Goal: Task Accomplishment & Management: Complete application form

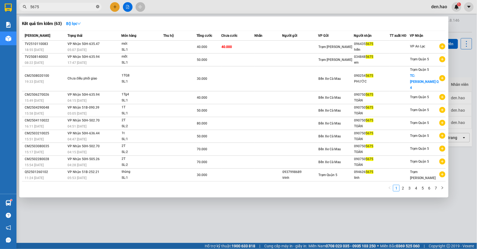
click at [96, 7] on icon "close-circle" at bounding box center [97, 6] width 3 height 3
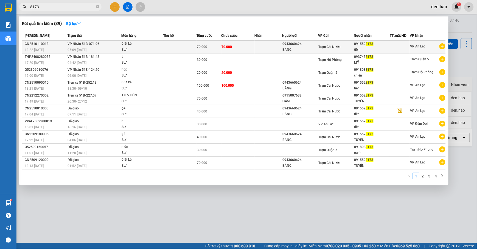
type input "8173"
click at [319, 43] on td "Trạm Cái Nước" at bounding box center [336, 47] width 36 height 13
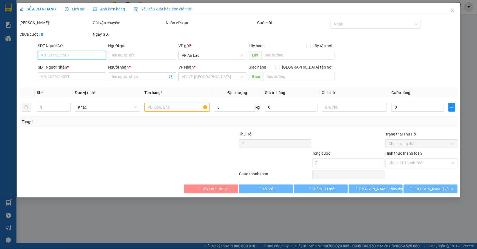
type input "0943660624"
type input "BĂNG"
type input "0915528173"
type input "tiền"
type input "70.000"
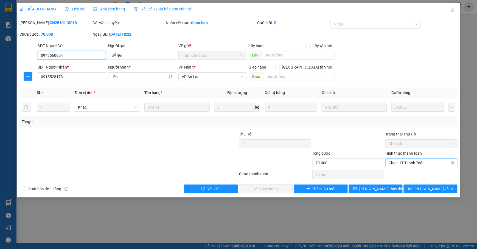
click at [426, 166] on span "Chọn HT Thanh Toán" at bounding box center [422, 163] width 66 height 8
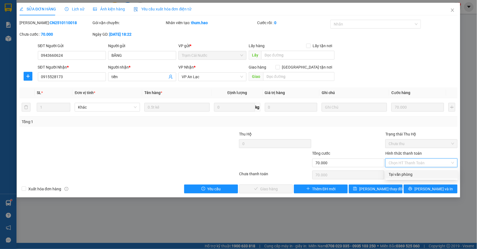
drag, startPoint x: 406, startPoint y: 174, endPoint x: 354, endPoint y: 182, distance: 53.5
click at [406, 174] on div "Tại văn phòng" at bounding box center [422, 175] width 66 height 6
type input "0"
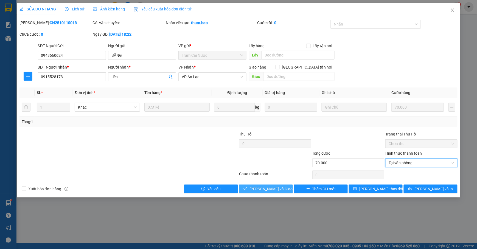
click at [280, 190] on span "[PERSON_NAME] và Giao hàng" at bounding box center [275, 189] width 53 height 6
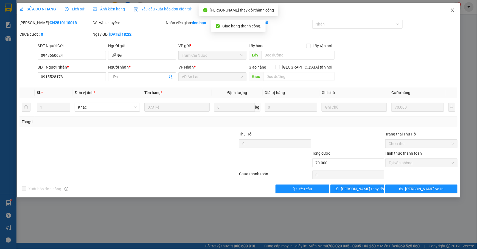
click at [450, 10] on span "Close" at bounding box center [452, 10] width 15 height 15
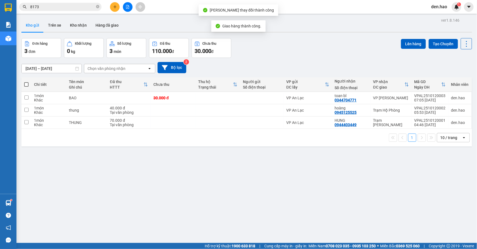
click at [87, 8] on input "8173" at bounding box center [62, 7] width 65 height 6
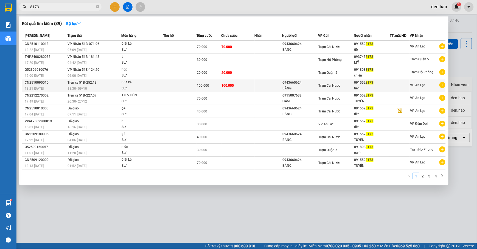
click at [110, 88] on div "18:30 [DATE]" at bounding box center [95, 89] width 54 height 6
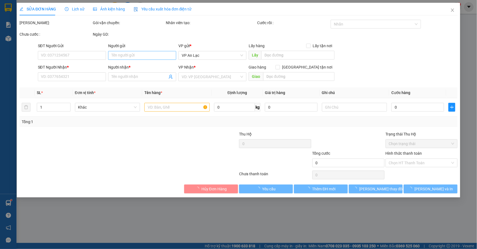
type input "0943660624"
type input "BĂNG"
type input "0915528173"
type input "tiền"
type input "100.000"
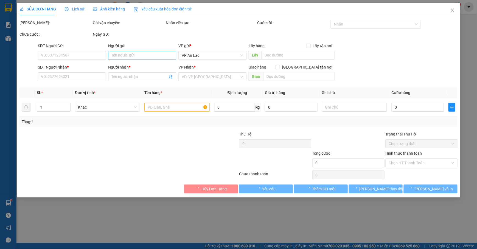
type input "100.000"
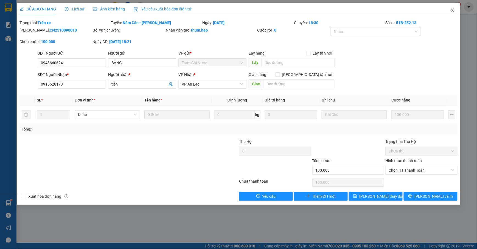
click at [452, 10] on icon "close" at bounding box center [452, 10] width 4 height 4
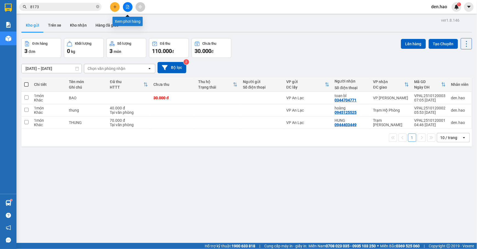
click at [128, 8] on icon "file-add" at bounding box center [128, 7] width 4 height 4
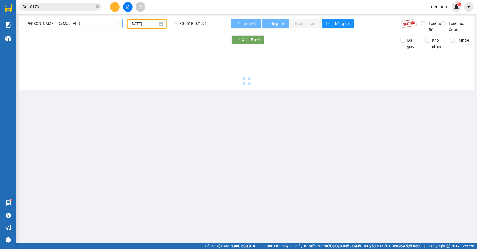
type input "[DATE]"
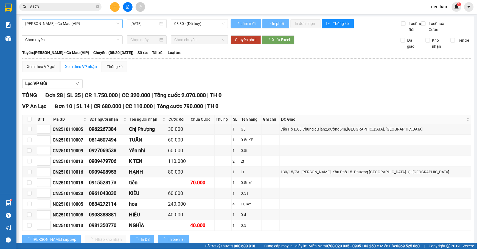
click at [94, 26] on span "[PERSON_NAME] - Cà Mau (VIP)" at bounding box center [72, 23] width 94 height 8
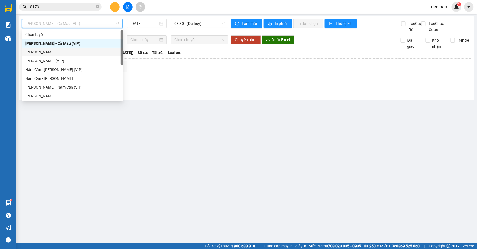
click at [49, 52] on div "[PERSON_NAME]" at bounding box center [72, 52] width 94 height 6
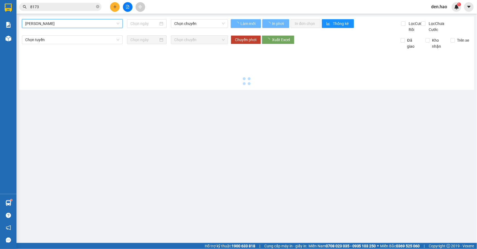
type input "[DATE]"
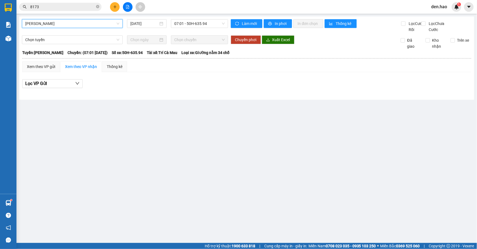
click at [88, 24] on span "[PERSON_NAME]" at bounding box center [72, 23] width 94 height 8
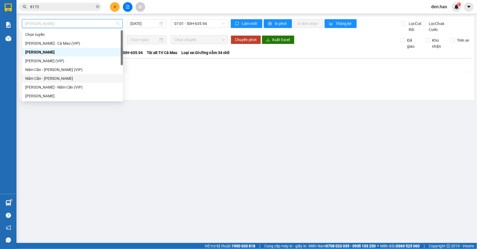
click at [54, 77] on div "Năm Căn - [PERSON_NAME]" at bounding box center [72, 78] width 94 height 6
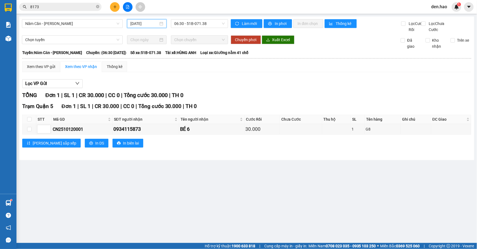
click at [131, 22] on input "[DATE]" at bounding box center [144, 24] width 28 height 6
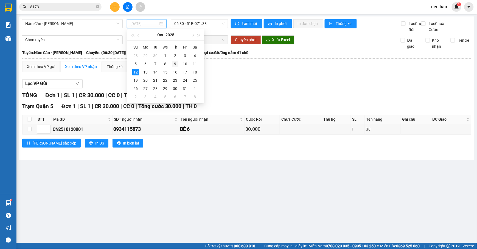
click at [173, 64] on div "9" at bounding box center [175, 64] width 7 height 7
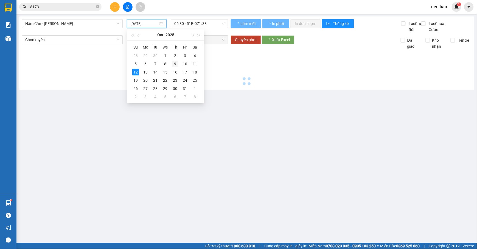
type input "[DATE]"
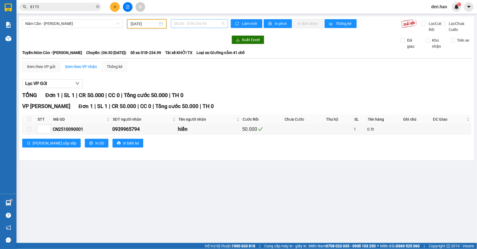
click at [191, 27] on span "06:30 - 51B-234.99" at bounding box center [199, 23] width 51 height 8
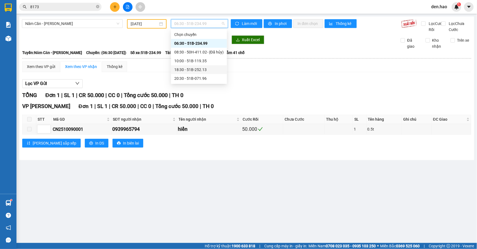
click at [194, 67] on div "18:30 - 51B-252.13" at bounding box center [198, 70] width 49 height 6
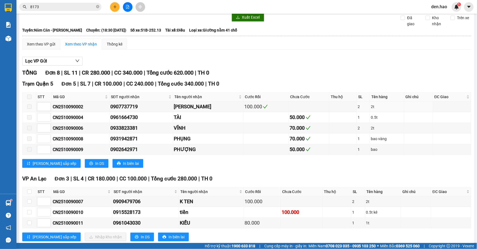
scroll to position [45, 0]
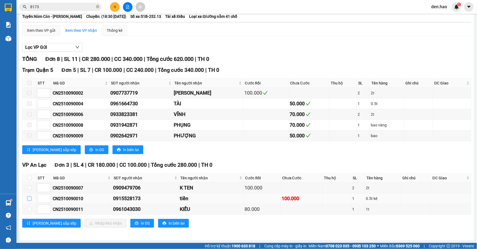
click at [30, 197] on input "checkbox" at bounding box center [29, 199] width 4 height 4
checkbox input "true"
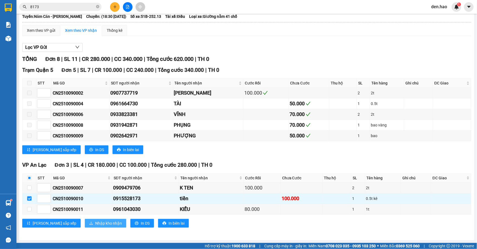
click at [95, 225] on span "Nhập kho nhận" at bounding box center [108, 223] width 27 height 6
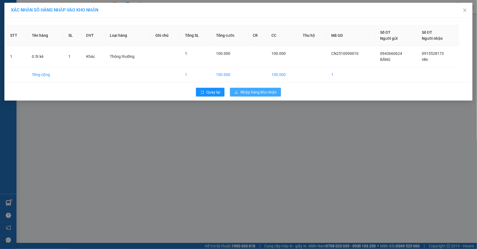
click at [260, 92] on span "Nhập hàng kho nhận" at bounding box center [258, 92] width 36 height 6
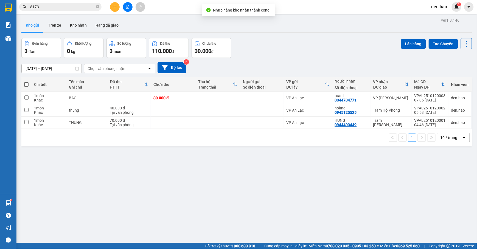
click at [78, 9] on input "8173" at bounding box center [62, 7] width 65 height 6
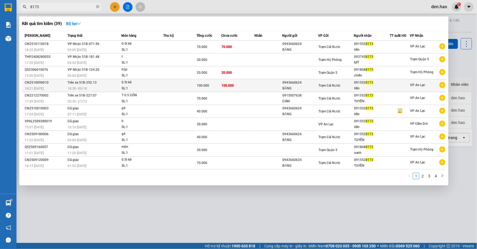
click at [203, 85] on span "100.000" at bounding box center [203, 86] width 12 height 4
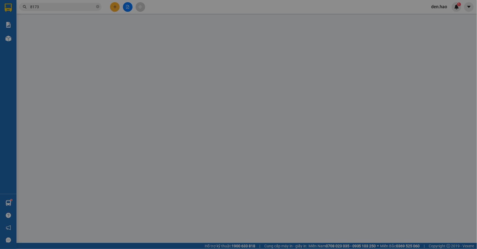
type input "0943660624"
type input "BĂNG"
type input "0915528173"
type input "tiền"
type input "100.000"
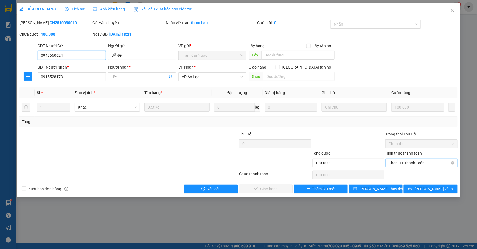
click at [402, 165] on span "Chọn HT Thanh Toán" at bounding box center [422, 163] width 66 height 8
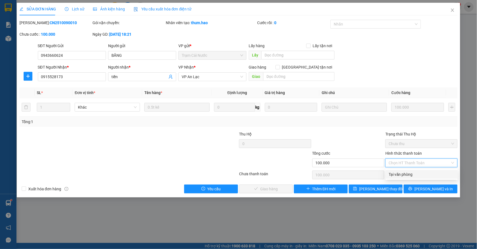
click at [401, 170] on div "Tại văn phòng" at bounding box center [422, 174] width 72 height 9
type input "0"
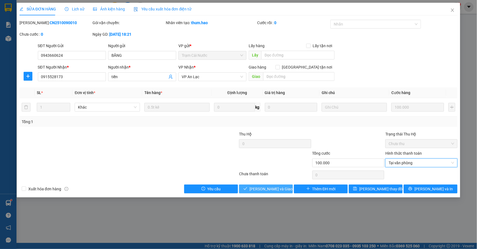
click at [265, 190] on span "[PERSON_NAME] và Giao hàng" at bounding box center [275, 189] width 53 height 6
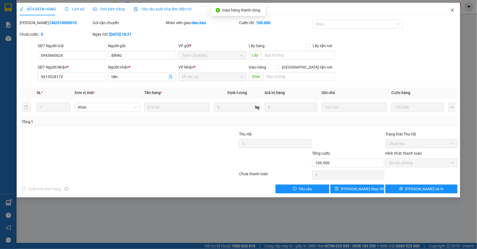
click at [449, 9] on span "Close" at bounding box center [452, 10] width 15 height 15
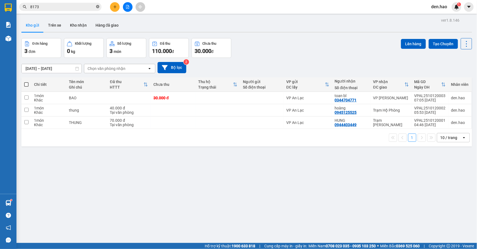
click at [98, 5] on icon "close-circle" at bounding box center [97, 6] width 3 height 3
click at [113, 7] on icon "plus" at bounding box center [115, 7] width 4 height 4
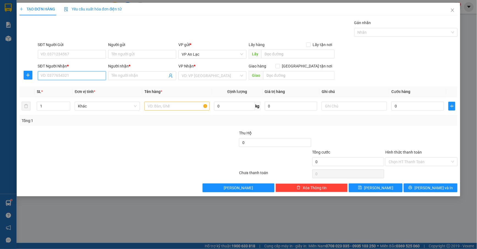
click at [64, 79] on input "SĐT Người Nhận *" at bounding box center [72, 75] width 68 height 9
drag, startPoint x: 63, startPoint y: 85, endPoint x: 58, endPoint y: 85, distance: 5.2
click at [63, 85] on div "0947094943 - nhi" at bounding box center [71, 87] width 61 height 6
type input "0947094943"
type input "nhi"
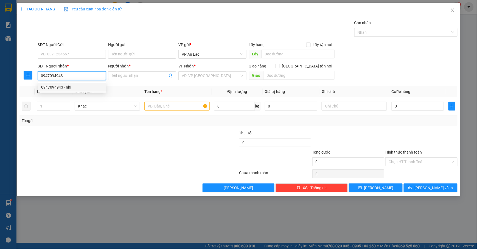
type input "30.000"
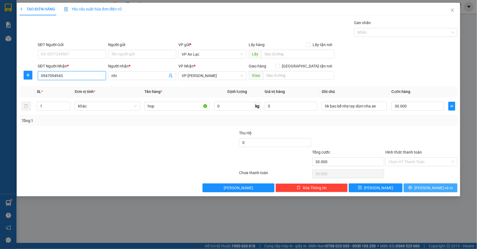
type input "0947094943"
click at [435, 189] on span "[PERSON_NAME] và In" at bounding box center [433, 188] width 38 height 6
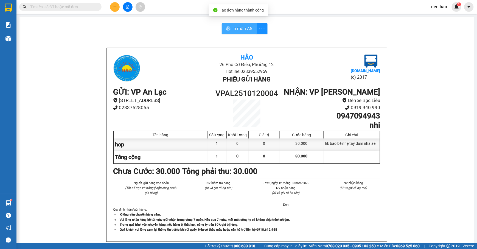
click at [229, 27] on button "In mẫu A5" at bounding box center [239, 28] width 35 height 11
click at [118, 5] on button at bounding box center [115, 7] width 10 height 10
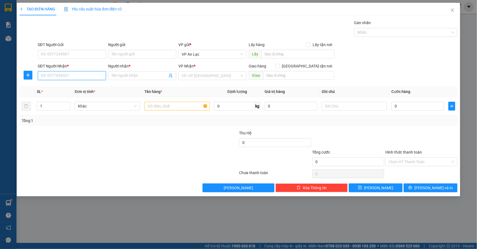
click at [96, 72] on input "SĐT Người Nhận *" at bounding box center [72, 75] width 68 height 9
type input "0766886396"
click at [61, 89] on div "0766886396 - Thức" at bounding box center [71, 87] width 61 height 6
type input "Thức"
type input "30.000"
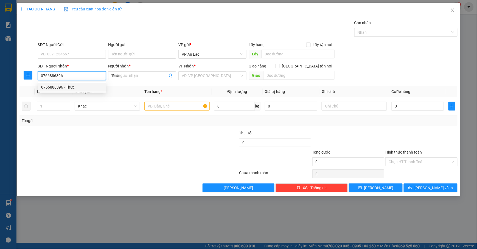
type input "30.000"
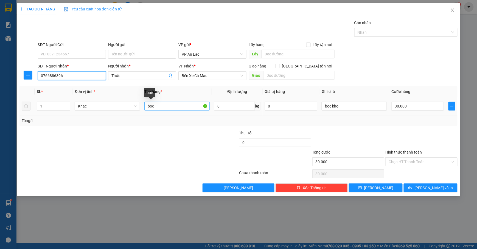
type input "0766886396"
click at [171, 105] on input "boc" at bounding box center [176, 106] width 65 height 9
type input "b"
type input "THUNG"
click at [430, 161] on input "Hình thức thanh toán" at bounding box center [420, 162] width 62 height 8
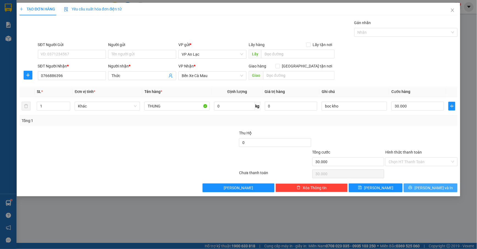
click at [412, 187] on icon "printer" at bounding box center [410, 188] width 4 height 4
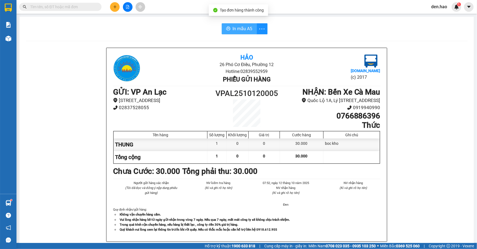
click at [227, 27] on icon "printer" at bounding box center [228, 28] width 4 height 4
click at [117, 5] on button at bounding box center [115, 7] width 10 height 10
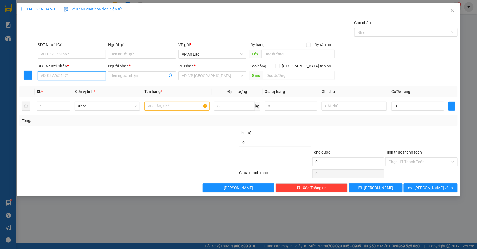
click at [44, 75] on input "SĐT Người Nhận *" at bounding box center [72, 75] width 68 height 9
click at [67, 83] on div "0708095627 - phát cm" at bounding box center [72, 87] width 68 height 9
type input "0708095627"
type input "phát cm"
type input "50.000"
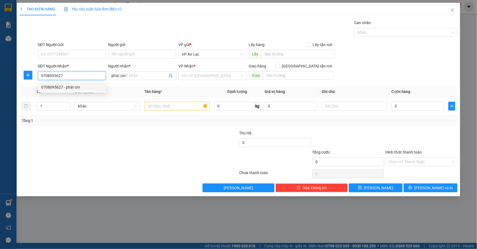
type input "50.000"
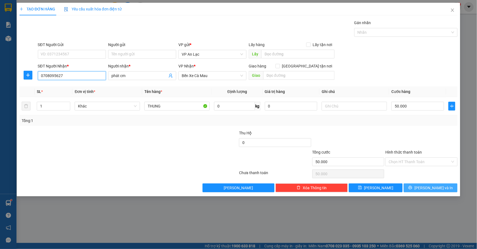
type input "0708095627"
click at [432, 190] on span "[PERSON_NAME] và In" at bounding box center [433, 188] width 38 height 6
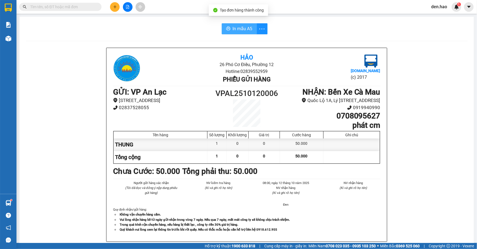
click at [231, 33] on button "In mẫu A5" at bounding box center [239, 28] width 35 height 11
click at [116, 7] on icon "plus" at bounding box center [114, 7] width 3 height 0
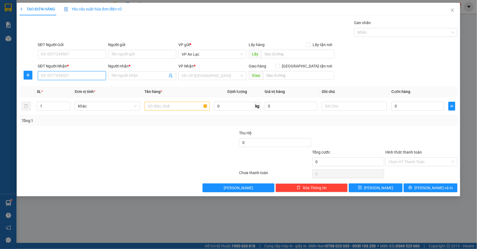
click at [85, 78] on input "SĐT Người Nhận *" at bounding box center [72, 75] width 68 height 9
click at [121, 81] on div "Người nhận * Tên người nhận" at bounding box center [142, 72] width 68 height 19
click at [121, 80] on span at bounding box center [142, 75] width 68 height 9
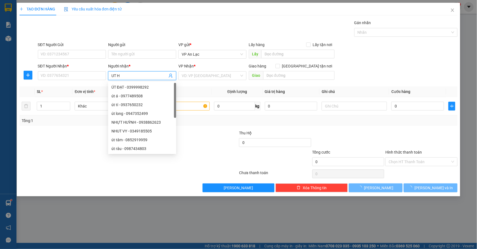
type input "UT HP"
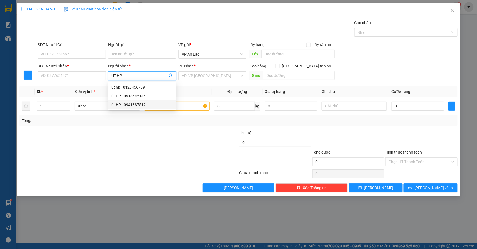
click at [144, 105] on div "út HP - 0941387512" at bounding box center [141, 105] width 61 height 6
type input "0941387512"
type input "út HP"
click at [218, 80] on input "search" at bounding box center [211, 76] width 58 height 8
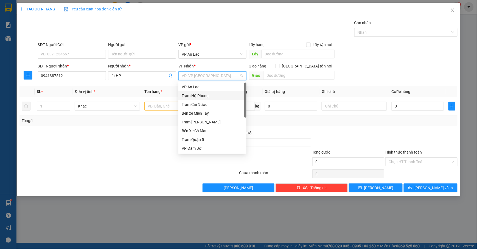
click at [203, 97] on div "Trạm Hộ Phòng" at bounding box center [212, 96] width 61 height 6
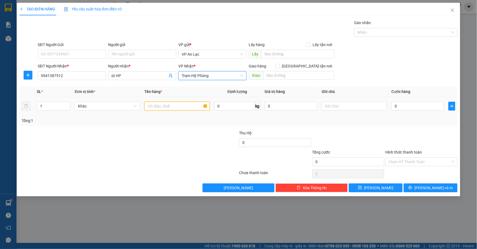
click at [164, 105] on input "text" at bounding box center [176, 106] width 65 height 9
type input "THUNG"
click at [391, 105] on input "0" at bounding box center [417, 106] width 53 height 9
type input "80"
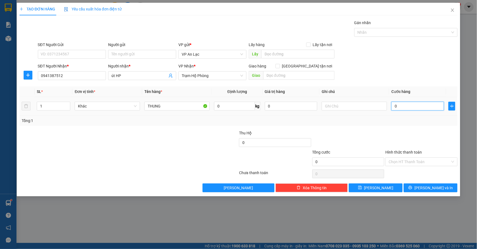
type input "80"
type input "800"
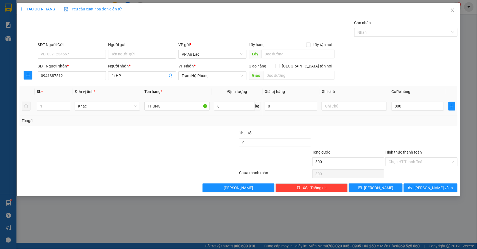
type input "800.000"
click at [424, 99] on td "800.000" at bounding box center [417, 106] width 57 height 18
click at [421, 104] on input "800.000" at bounding box center [417, 106] width 53 height 9
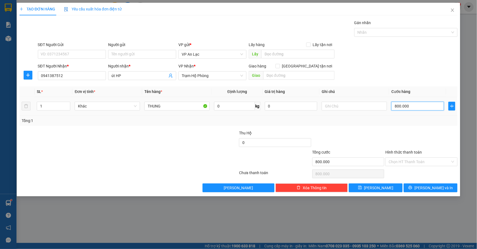
type input "0"
type input "08"
type input "8"
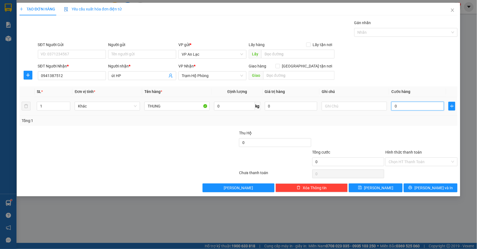
type input "8"
type input "080"
type input "80"
type input "80.000"
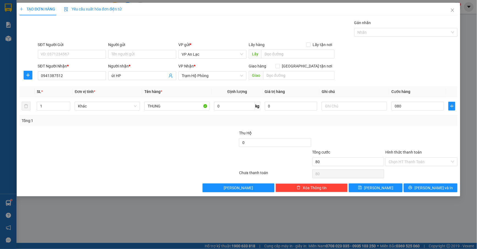
type input "80.000"
click at [410, 72] on div "SĐT Người Nhận * 0941387512 Người nhận * út HP VP Nhận * Trạm Hộ Phòng Giao hàn…" at bounding box center [248, 72] width 422 height 19
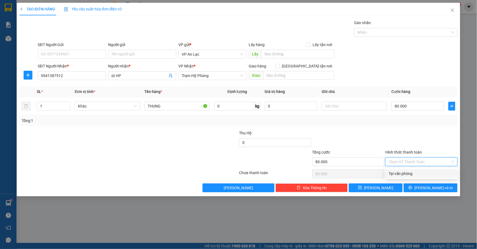
click at [436, 159] on input "Hình thức thanh toán" at bounding box center [420, 162] width 62 height 8
click at [430, 176] on div "Tại văn phòng" at bounding box center [422, 174] width 66 height 6
type input "0"
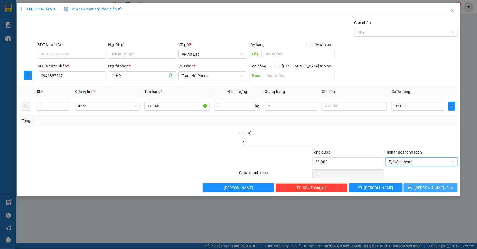
drag, startPoint x: 414, startPoint y: 190, endPoint x: 410, endPoint y: 184, distance: 7.6
click at [414, 189] on button "[PERSON_NAME] và In" at bounding box center [431, 188] width 54 height 9
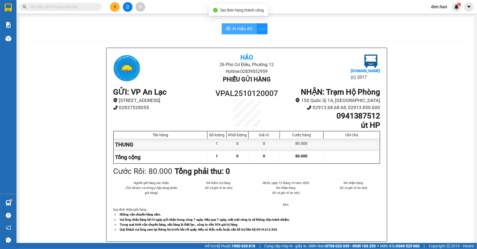
click at [252, 28] on button "In mẫu A5" at bounding box center [239, 28] width 35 height 11
click at [369, 226] on ul "Không vận chuyển hàng cấm. Vui lòng nhận hàng kể từ ngày gửi-nhận trong vòng 7 …" at bounding box center [246, 222] width 267 height 20
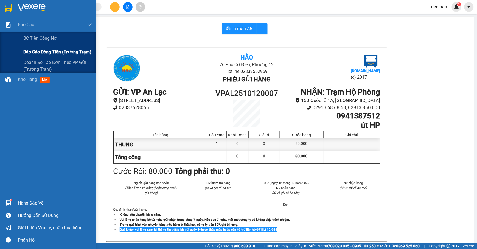
click at [48, 51] on span "Báo cáo dòng tiền (trưởng trạm)" at bounding box center [57, 52] width 68 height 7
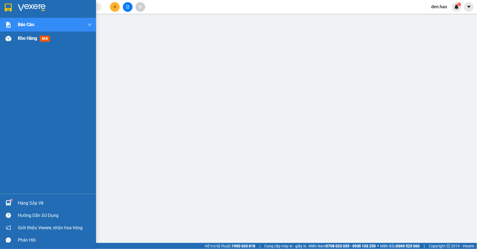
click at [8, 42] on div at bounding box center [9, 39] width 10 height 10
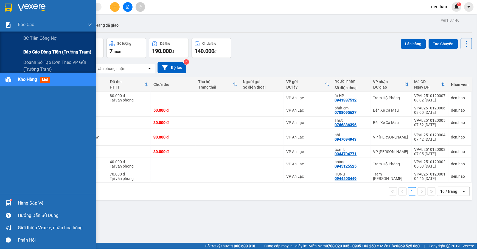
click at [36, 52] on span "Báo cáo dòng tiền (trưởng trạm)" at bounding box center [57, 52] width 68 height 7
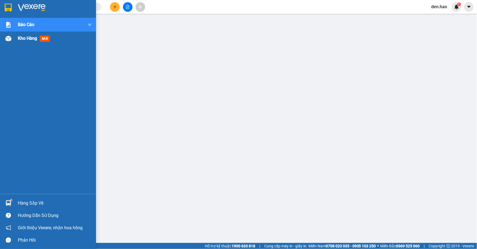
click at [8, 38] on img at bounding box center [8, 39] width 6 height 6
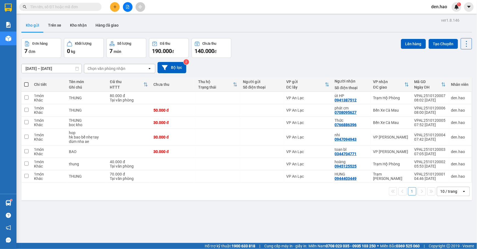
click at [84, 6] on input "text" at bounding box center [62, 7] width 65 height 6
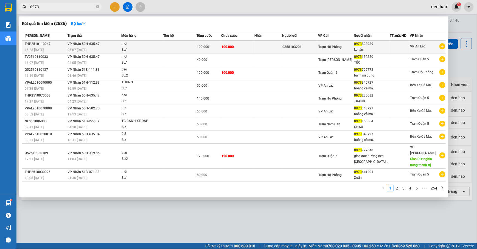
type input "0973"
click at [293, 43] on td "0368103201" at bounding box center [300, 47] width 36 height 13
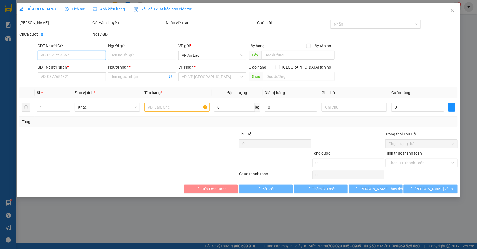
type input "0368103201"
type input "0973808989"
type input "ko tên"
type input "100.000"
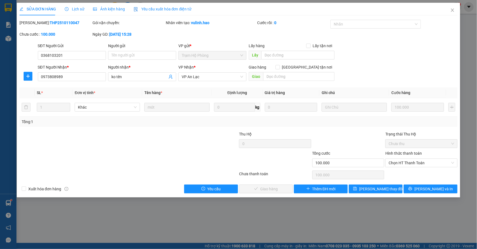
click at [105, 7] on span "Ảnh kiện hàng" at bounding box center [109, 9] width 32 height 4
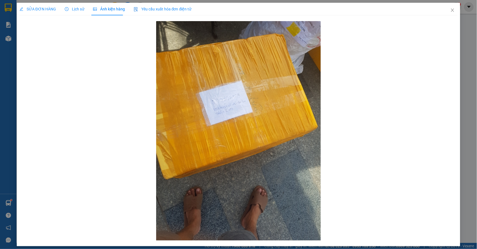
click at [46, 7] on span "SỬA ĐƠN HÀNG" at bounding box center [37, 9] width 37 height 4
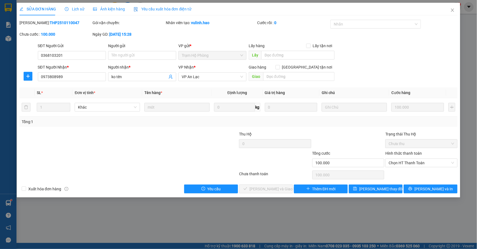
drag, startPoint x: 74, startPoint y: 8, endPoint x: 61, endPoint y: 8, distance: 12.1
click at [73, 8] on span "Lịch sử" at bounding box center [74, 9] width 19 height 4
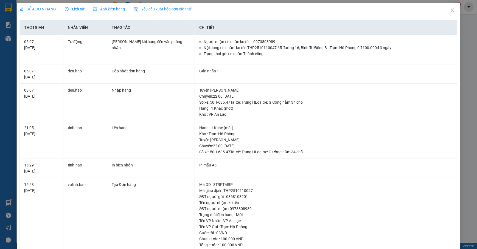
click at [42, 9] on span "SỬA ĐƠN HÀNG" at bounding box center [37, 9] width 37 height 4
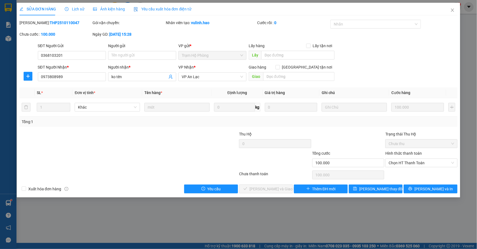
click at [239, 26] on div "Nhân viên tạo: vulinh.hao" at bounding box center [210, 26] width 91 height 12
drag, startPoint x: 103, startPoint y: 9, endPoint x: 49, endPoint y: 16, distance: 55.3
click at [103, 10] on span "Ảnh kiện hàng" at bounding box center [109, 9] width 32 height 4
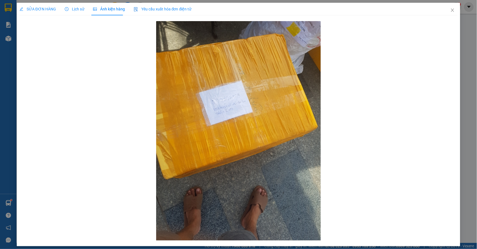
click at [81, 5] on div "Lịch sử" at bounding box center [74, 9] width 19 height 13
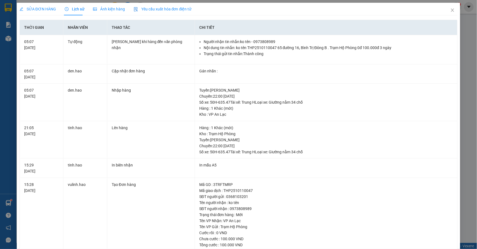
click at [42, 8] on span "SỬA ĐƠN HÀNG" at bounding box center [37, 9] width 37 height 4
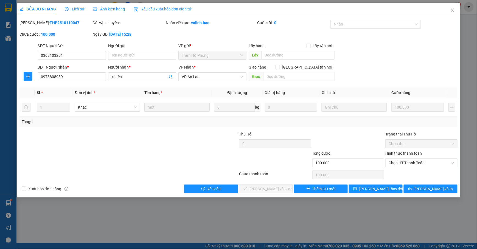
click at [109, 9] on span "Ảnh kiện hàng" at bounding box center [109, 9] width 32 height 4
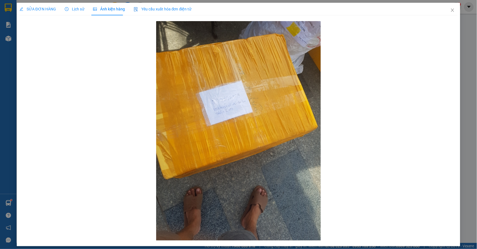
click at [31, 4] on div "SỬA ĐƠN HÀNG" at bounding box center [37, 9] width 37 height 13
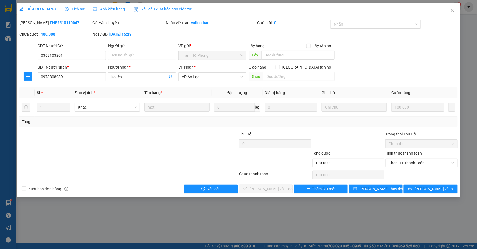
click at [71, 8] on span "Lịch sử" at bounding box center [74, 9] width 19 height 4
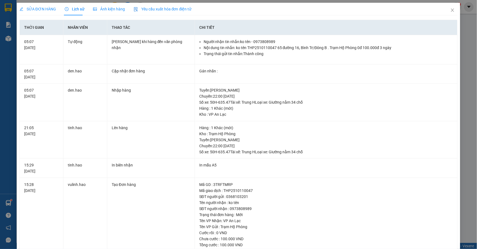
click at [103, 11] on span "Ảnh kiện hàng" at bounding box center [109, 9] width 32 height 4
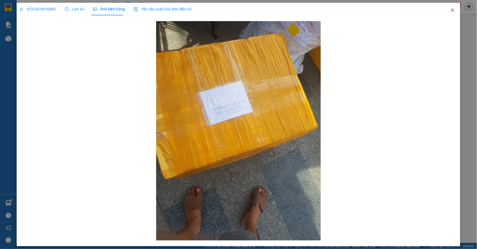
click at [445, 4] on span "Close" at bounding box center [452, 10] width 15 height 15
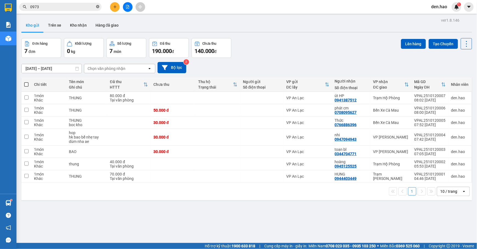
click at [99, 8] on icon "close-circle" at bounding box center [97, 6] width 3 height 3
click at [76, 7] on input "text" at bounding box center [62, 7] width 65 height 6
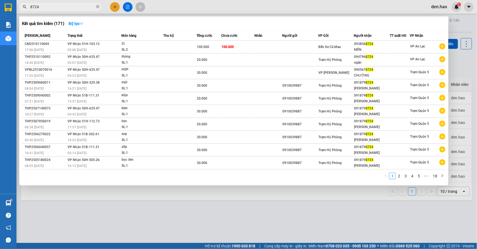
type input "8724"
drag, startPoint x: 220, startPoint y: 38, endPoint x: 220, endPoint y: 51, distance: 12.6
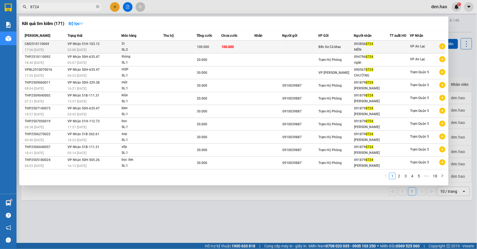
click at [220, 40] on th "Tổng cước" at bounding box center [209, 36] width 25 height 10
click at [221, 51] on td "100.000" at bounding box center [209, 47] width 25 height 13
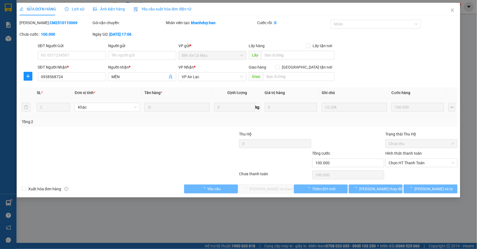
type input "0938568724"
type input "MẾN"
type input "100.000"
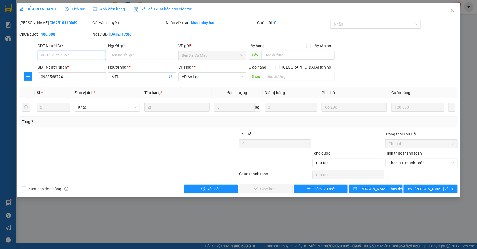
click at [424, 165] on span "Chọn HT Thanh Toán" at bounding box center [422, 163] width 66 height 8
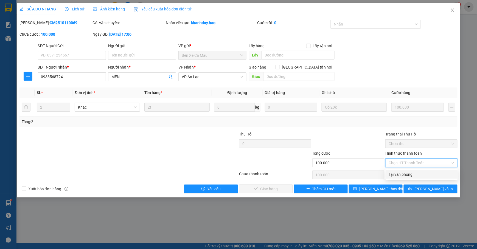
click at [392, 177] on div "Tại văn phòng" at bounding box center [422, 175] width 66 height 6
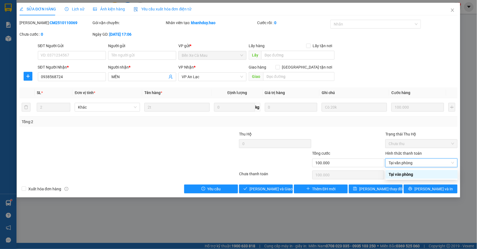
type input "0"
click at [257, 191] on span "[PERSON_NAME] và Giao hàng" at bounding box center [275, 189] width 53 height 6
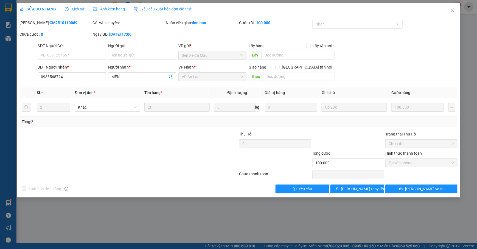
click at [257, 191] on div "Xuất hóa đơn hàng Yêu cầu [PERSON_NAME] thay đổi [PERSON_NAME] và In" at bounding box center [238, 189] width 439 height 9
drag, startPoint x: 451, startPoint y: 13, endPoint x: 434, endPoint y: 0, distance: 21.5
click at [452, 12] on span "Close" at bounding box center [452, 10] width 15 height 15
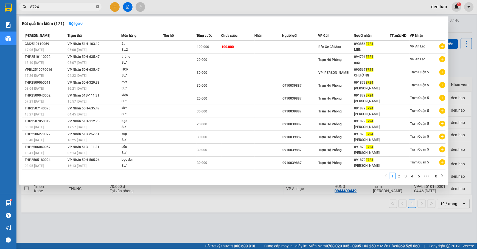
click at [98, 7] on icon "close-circle" at bounding box center [97, 6] width 3 height 3
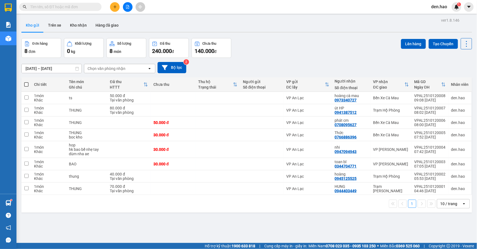
click at [114, 7] on icon "plus" at bounding box center [114, 7] width 3 height 0
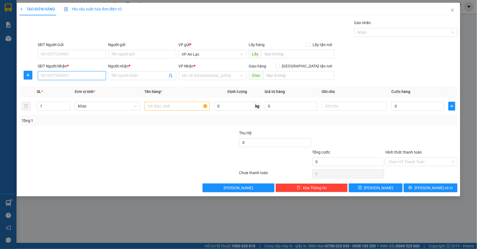
click at [72, 75] on input "SĐT Người Nhận *" at bounding box center [72, 75] width 68 height 9
click at [78, 90] on div "0762916926 - [PERSON_NAME]" at bounding box center [72, 87] width 68 height 9
type input "0762916926"
type input "[PERSON_NAME]"
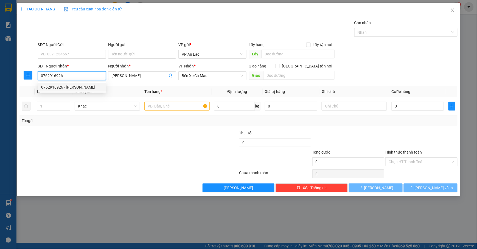
type input "150.000"
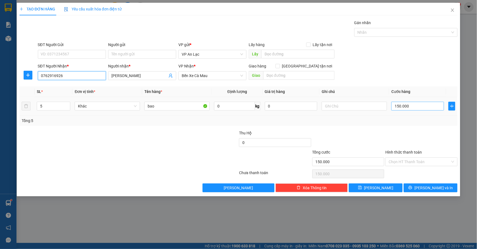
type input "0762916926"
click at [436, 107] on input "150.000" at bounding box center [417, 106] width 53 height 9
type input "0"
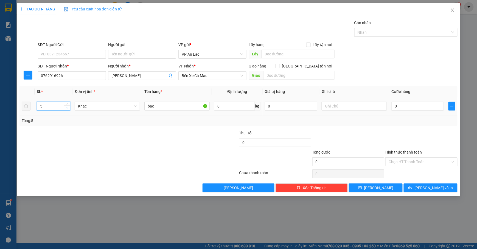
click at [68, 109] on icon "down" at bounding box center [67, 108] width 2 height 2
type input "2"
click at [68, 109] on icon "down" at bounding box center [67, 108] width 2 height 2
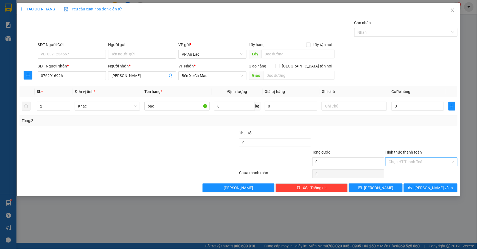
click at [430, 162] on input "Hình thức thanh toán" at bounding box center [420, 162] width 62 height 8
click at [417, 136] on div at bounding box center [421, 139] width 73 height 19
click at [416, 106] on input "0" at bounding box center [417, 106] width 53 height 9
type input "1"
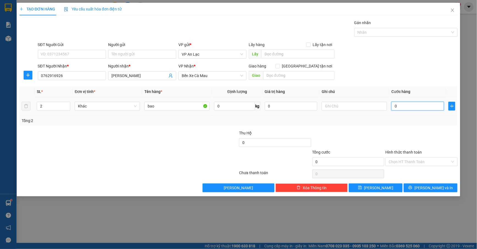
type input "1"
type input "15"
type input "150"
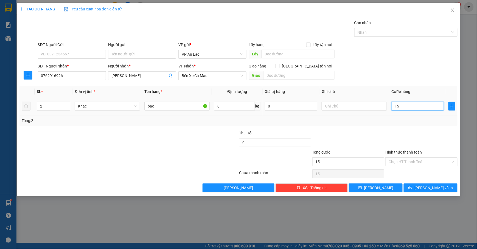
type input "150"
type input "15"
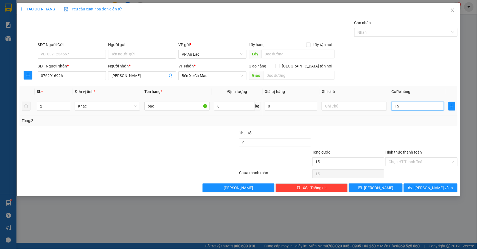
type input "1"
type input "0"
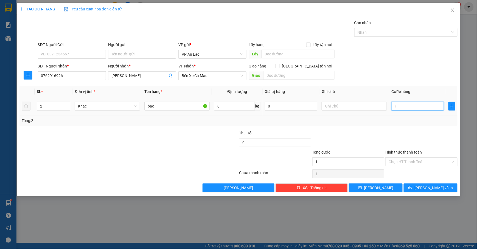
type input "0"
drag, startPoint x: 419, startPoint y: 104, endPoint x: 432, endPoint y: 61, distance: 45.4
click at [432, 61] on form "SĐT Người Gửi VD: 0371234567 Người gửi Tên người gửi VP gửi * VP [PERSON_NAME] …" at bounding box center [238, 62] width 438 height 41
click at [424, 109] on input "0" at bounding box center [417, 106] width 53 height 9
type input "6"
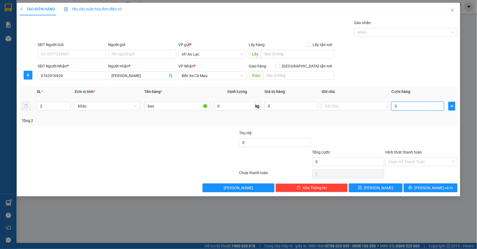
type input "6"
type input "60"
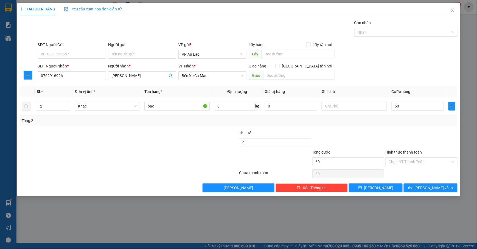
type input "60.000"
click at [431, 42] on div "SĐT Người Gửi VD: 0371234567 Người gửi Tên người gửi VP gửi * VP [PERSON_NAME] …" at bounding box center [248, 51] width 422 height 19
drag, startPoint x: 438, startPoint y: 186, endPoint x: 432, endPoint y: 184, distance: 6.7
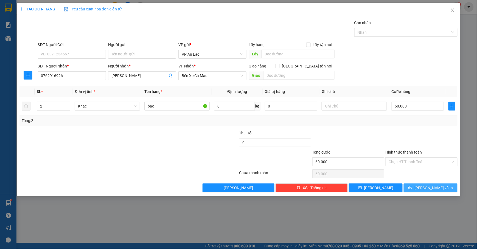
click at [437, 186] on span "[PERSON_NAME] và In" at bounding box center [433, 188] width 38 height 6
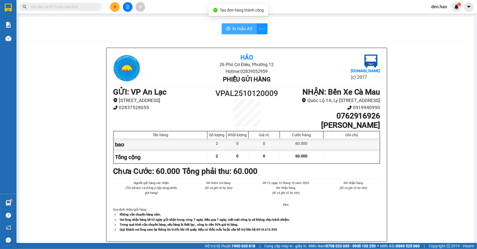
click at [242, 26] on span "In mẫu A5" at bounding box center [243, 28] width 20 height 7
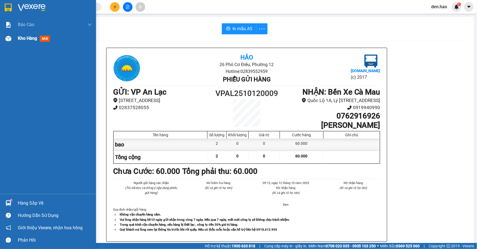
click at [15, 41] on div "Kho hàng mới" at bounding box center [48, 39] width 96 height 14
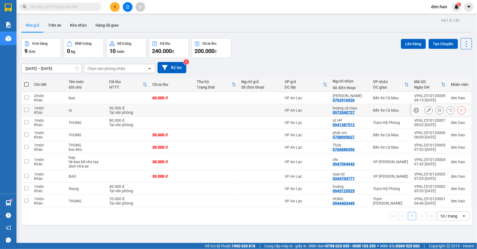
click at [436, 111] on button at bounding box center [440, 111] width 8 height 10
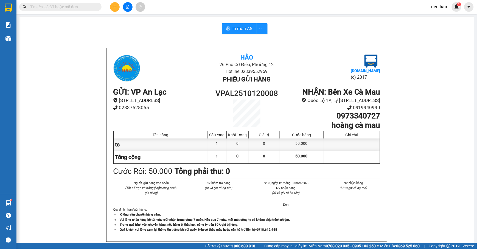
click at [228, 22] on div "In mẫu A5 Hảo 26 Phó Cơ Điều, Phường 12 Hotline: 02839552959 Phiếu gửi hàng [DO…" at bounding box center [246, 229] width 455 height 424
click at [233, 26] on span "In mẫu A5" at bounding box center [243, 28] width 20 height 7
click at [77, 8] on input "text" at bounding box center [62, 7] width 65 height 6
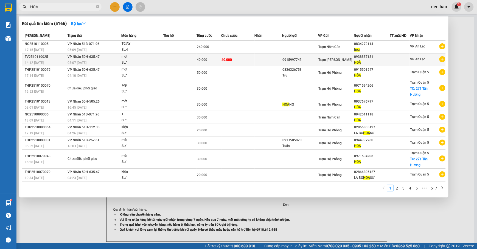
type input "HOA"
click at [329, 60] on span "Trạm [PERSON_NAME]" at bounding box center [335, 60] width 34 height 4
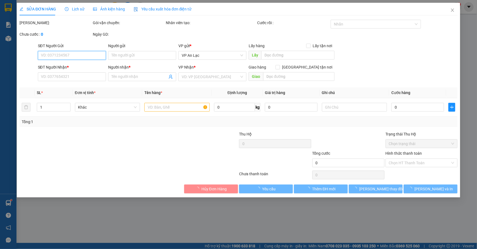
type input "0915997743"
type input "0938887181"
type input "HOÀ"
type input "40.000"
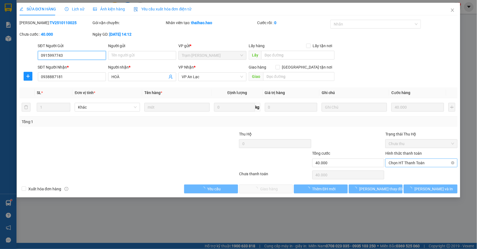
click at [421, 161] on span "Chọn HT Thanh Toán" at bounding box center [422, 163] width 66 height 8
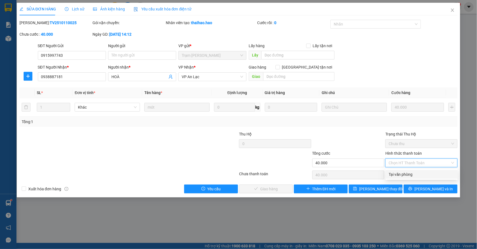
click at [402, 172] on div "Tại văn phòng" at bounding box center [422, 175] width 66 height 6
type input "0"
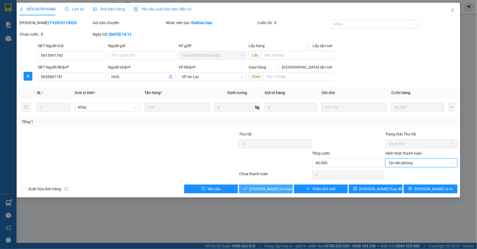
click at [276, 189] on span "[PERSON_NAME] và Giao hàng" at bounding box center [275, 189] width 53 height 6
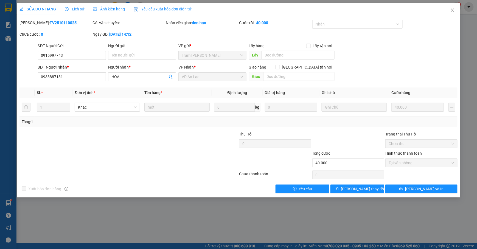
click at [465, 14] on div "SỬA ĐƠN HÀNG Lịch sử Ảnh kiện hàng Yêu cầu xuất hóa đơn điện tử Total Paid Fee …" at bounding box center [238, 124] width 477 height 249
click at [453, 10] on icon "close" at bounding box center [452, 10] width 3 height 3
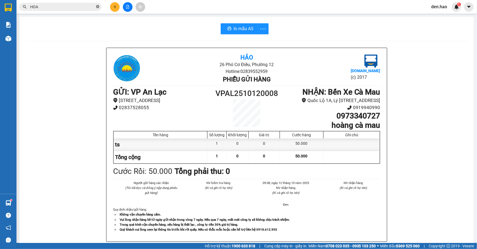
click at [97, 5] on icon "close-circle" at bounding box center [97, 6] width 3 height 3
click at [74, 7] on input "text" at bounding box center [62, 7] width 65 height 6
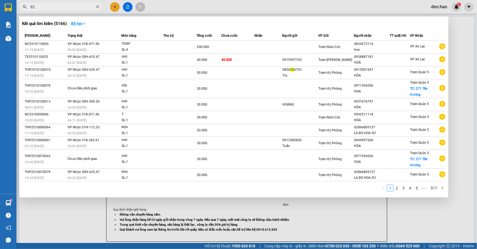
type input "323"
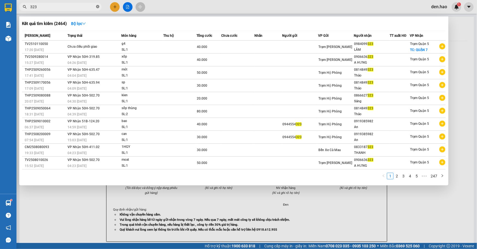
click at [98, 5] on icon "close-circle" at bounding box center [97, 6] width 3 height 3
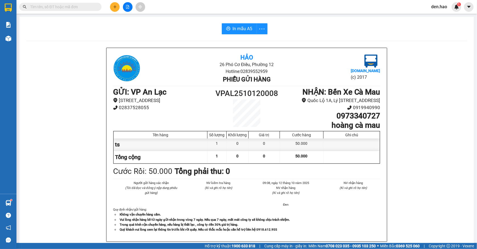
drag, startPoint x: 86, startPoint y: 5, endPoint x: 77, endPoint y: 10, distance: 10.5
click at [86, 5] on input "text" at bounding box center [62, 7] width 65 height 6
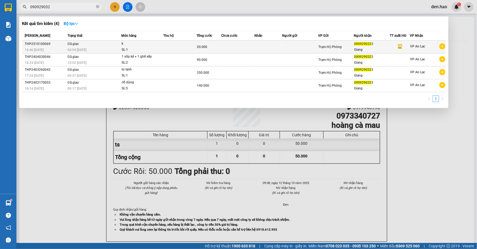
type input "090929032"
click at [199, 43] on td "20.000" at bounding box center [209, 47] width 25 height 13
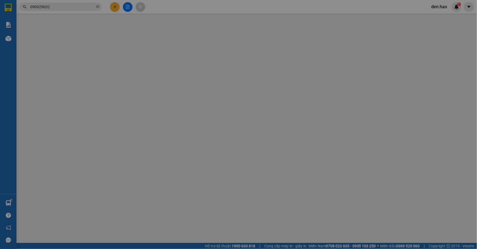
type input "0909290323"
type input "Giang"
type input "20.000"
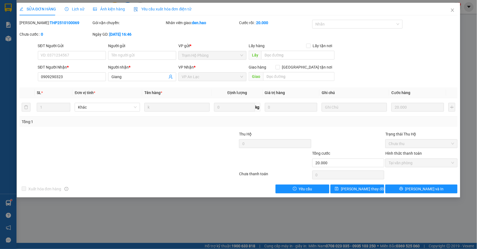
click at [117, 10] on span "Ảnh kiện hàng" at bounding box center [109, 9] width 32 height 4
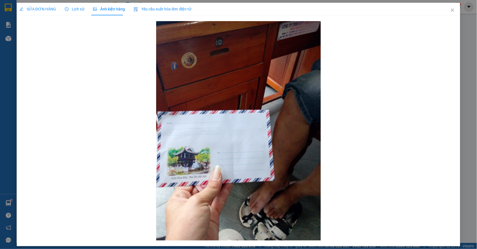
click at [52, 8] on span "SỬA ĐƠN HÀNG" at bounding box center [37, 9] width 37 height 4
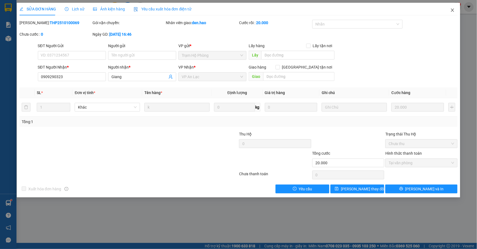
click at [454, 9] on icon "close" at bounding box center [452, 10] width 3 height 3
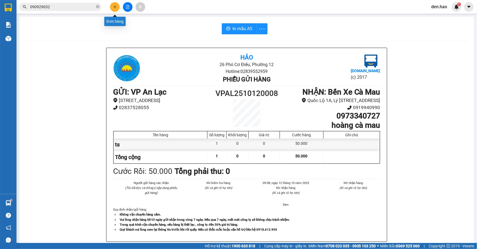
click at [115, 4] on button at bounding box center [115, 7] width 10 height 10
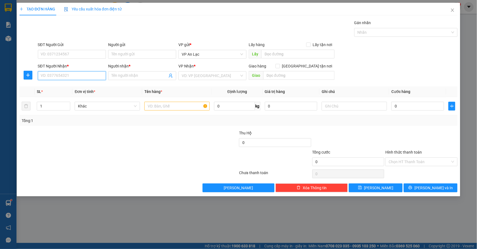
click at [70, 76] on input "SĐT Người Nhận *" at bounding box center [72, 75] width 68 height 9
click at [81, 87] on div "0984792072 - sỹ" at bounding box center [71, 87] width 61 height 6
type input "0984792072"
type input "sỹ"
type input "30.000"
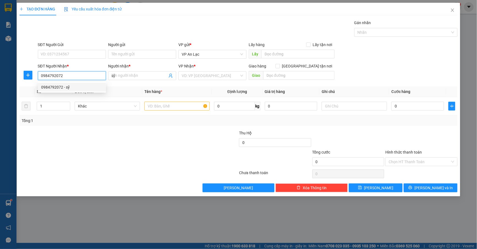
type input "30.000"
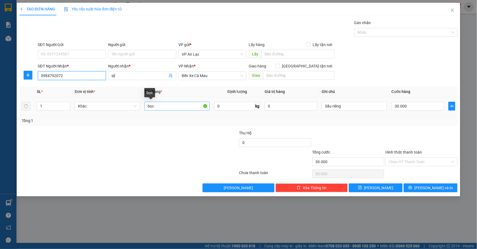
type input "0984792072"
click at [176, 109] on input "bọc" at bounding box center [176, 106] width 65 height 9
type input "b"
type input "K"
click at [371, 108] on input "Sầu riêng" at bounding box center [354, 106] width 65 height 9
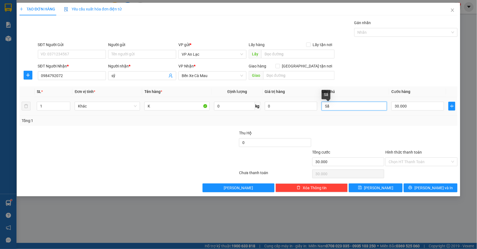
type input "S"
click at [427, 161] on input "Hình thức thanh toán" at bounding box center [420, 162] width 62 height 8
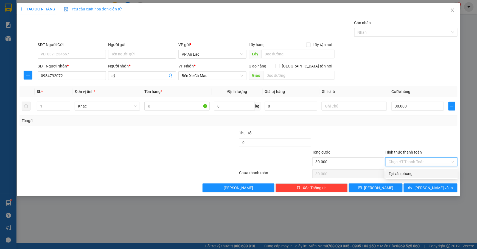
click at [423, 176] on div "Tại văn phòng" at bounding box center [422, 174] width 66 height 6
type input "0"
click at [419, 199] on div "TẠO ĐƠN HÀNG Yêu cầu xuất hóa đơn điện tử Transit Pickup Surcharge Ids Transit …" at bounding box center [238, 124] width 477 height 249
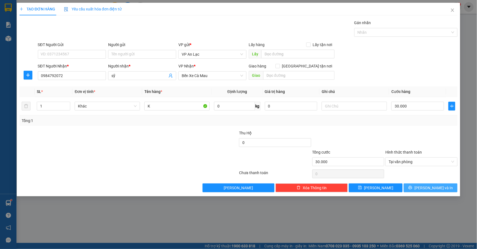
click at [422, 192] on button "[PERSON_NAME] và In" at bounding box center [431, 188] width 54 height 9
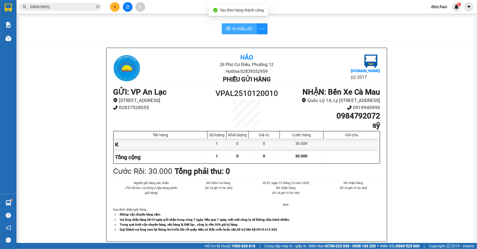
click at [233, 30] on span "In mẫu A5" at bounding box center [243, 28] width 20 height 7
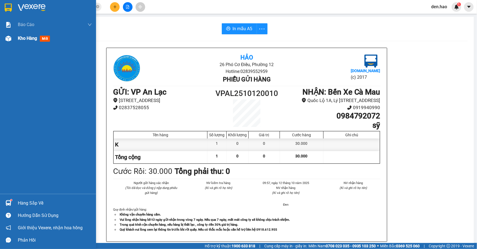
click at [15, 38] on div "Kho hàng mới" at bounding box center [48, 39] width 96 height 14
